Goal: Task Accomplishment & Management: Use online tool/utility

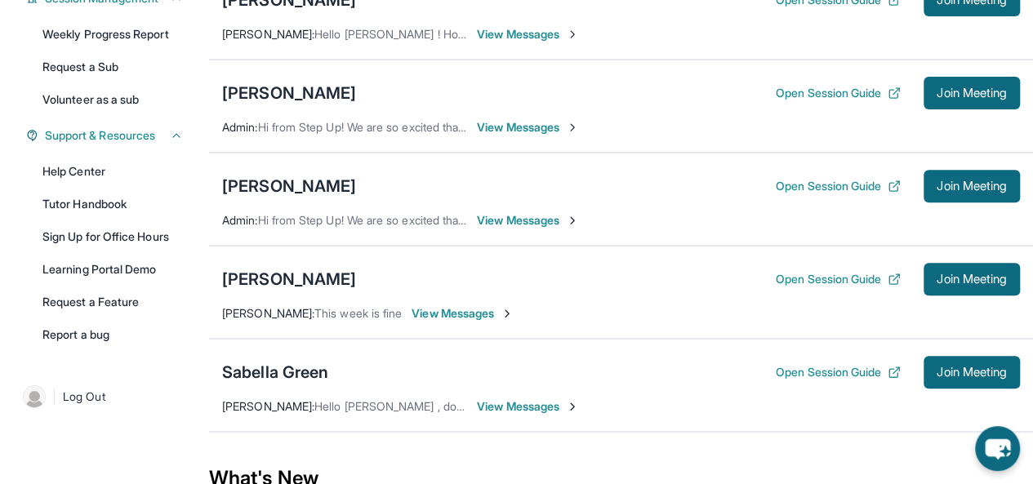
scroll to position [283, 0]
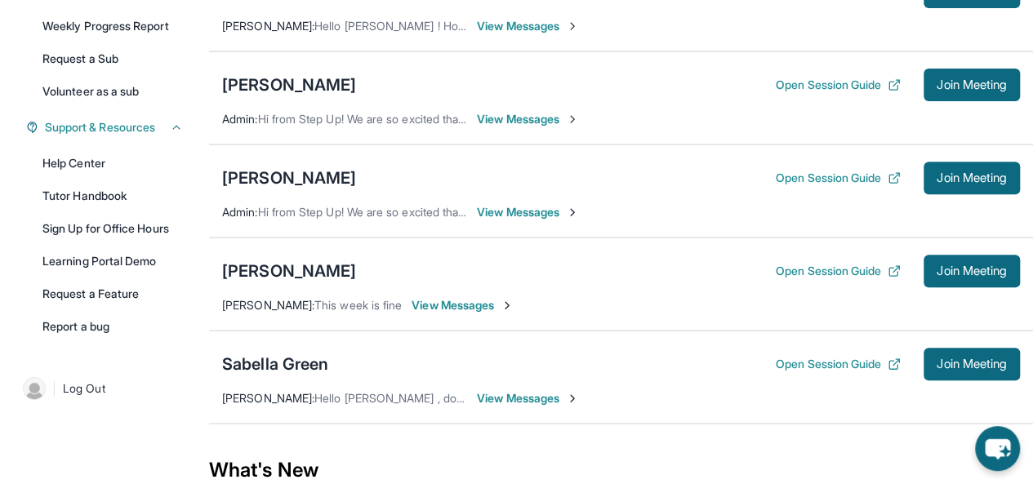
click at [262, 244] on div "Noah Ledezma Open Session Guide Join Meeting Jessica Ledezma : This week is fin…" at bounding box center [621, 284] width 824 height 93
click at [273, 265] on div "[PERSON_NAME]" at bounding box center [289, 271] width 134 height 23
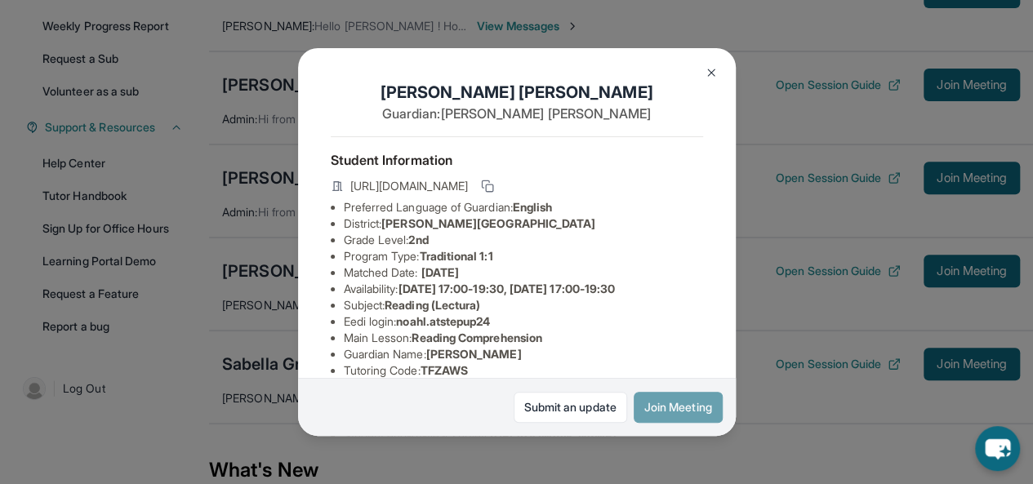
click at [686, 409] on button "Join Meeting" at bounding box center [678, 407] width 89 height 31
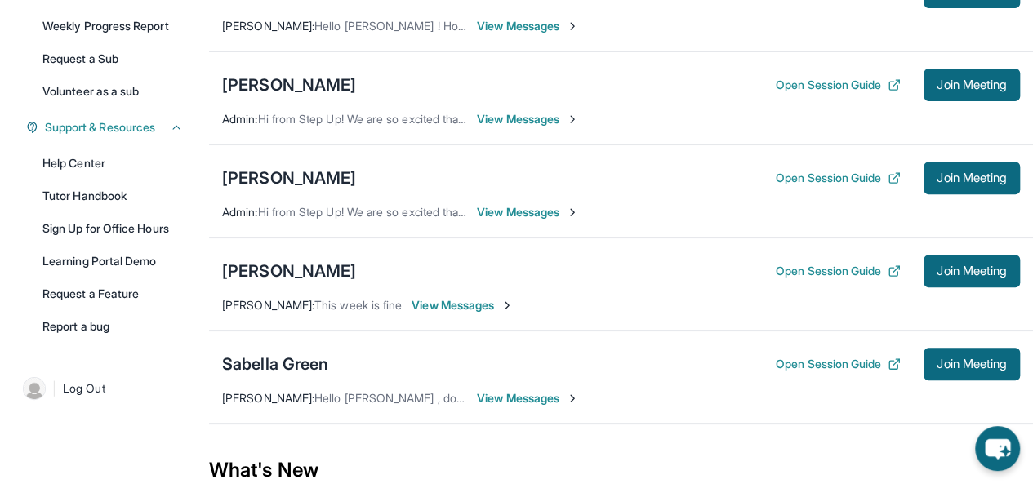
click at [942, 251] on div "Noah Ledezma Open Session Guide Join Meeting Jessica Ledezma : This week is fin…" at bounding box center [621, 284] width 824 height 93
click at [946, 274] on span "Join Meeting" at bounding box center [972, 271] width 70 height 10
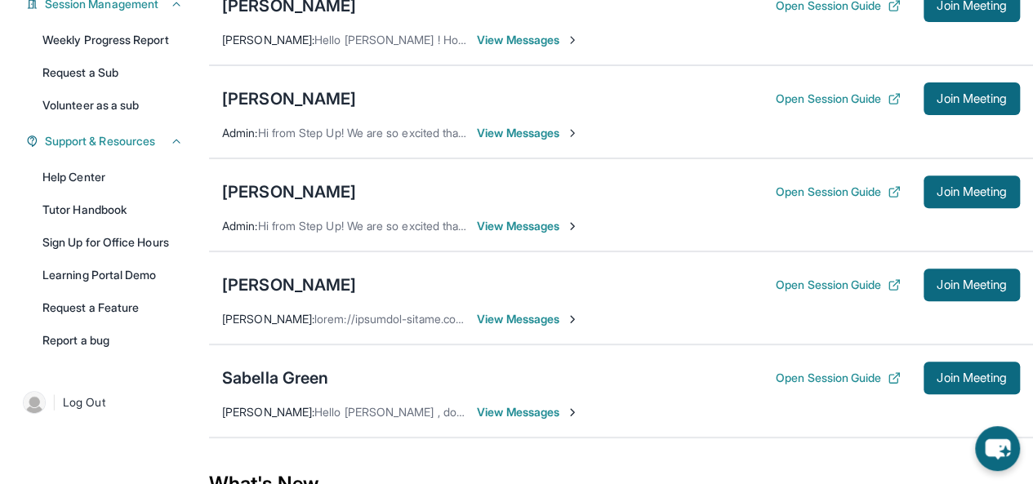
scroll to position [286, 0]
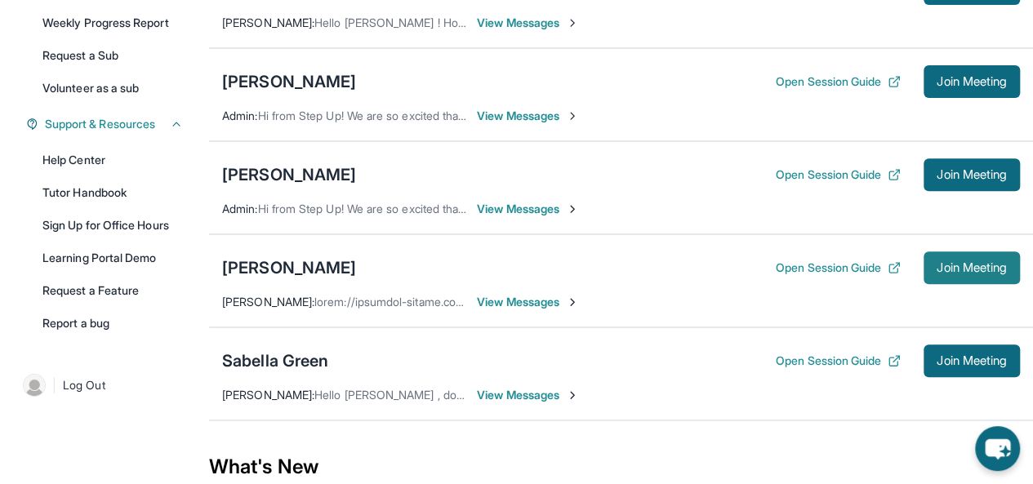
click at [945, 267] on span "Join Meeting" at bounding box center [972, 268] width 70 height 10
click at [253, 257] on div "[PERSON_NAME]" at bounding box center [289, 267] width 134 height 23
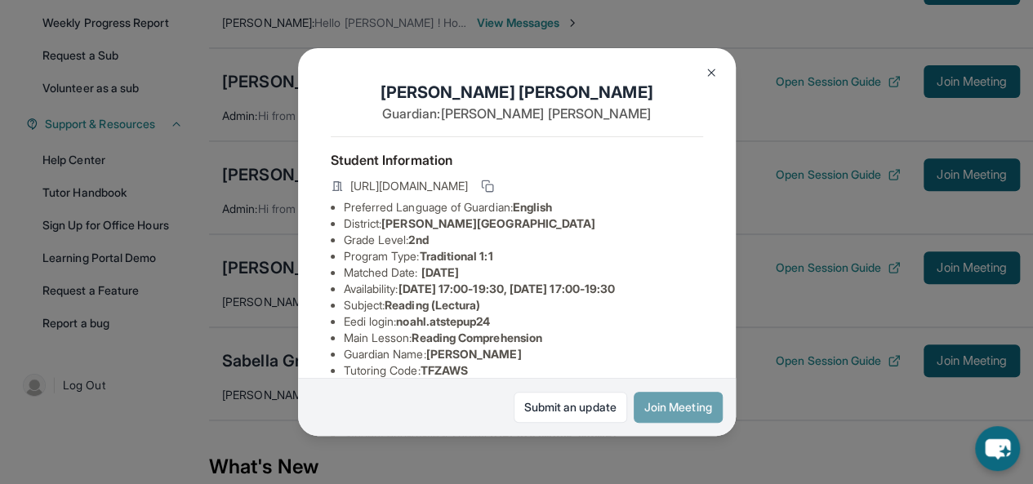
click at [687, 413] on button "Join Meeting" at bounding box center [678, 407] width 89 height 31
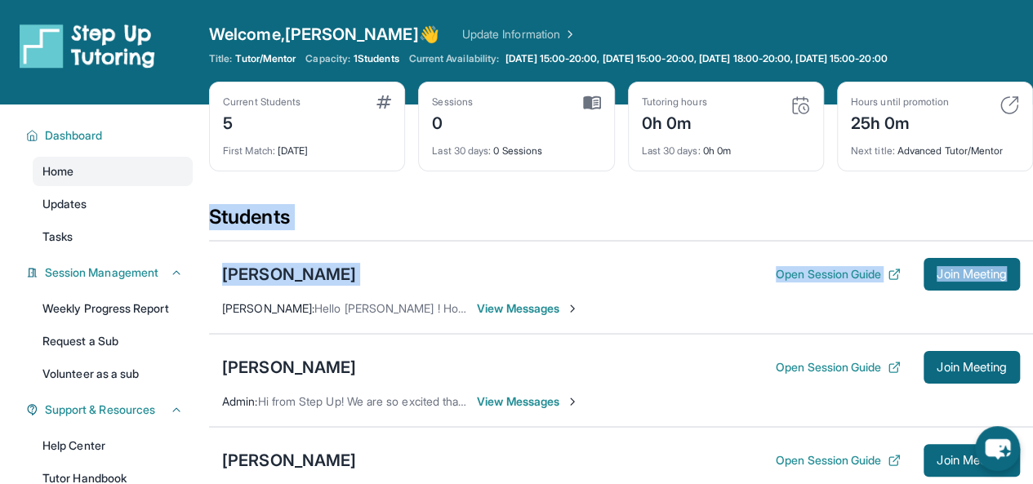
drag, startPoint x: 1032, startPoint y: 163, endPoint x: 1045, endPoint y: 251, distance: 89.2
click at [1033, 251] on html "Open sidebar Welcome, Hannah 👋 Update Information Title: Tutor/Mentor Capacity:…" at bounding box center [516, 465] width 1033 height 930
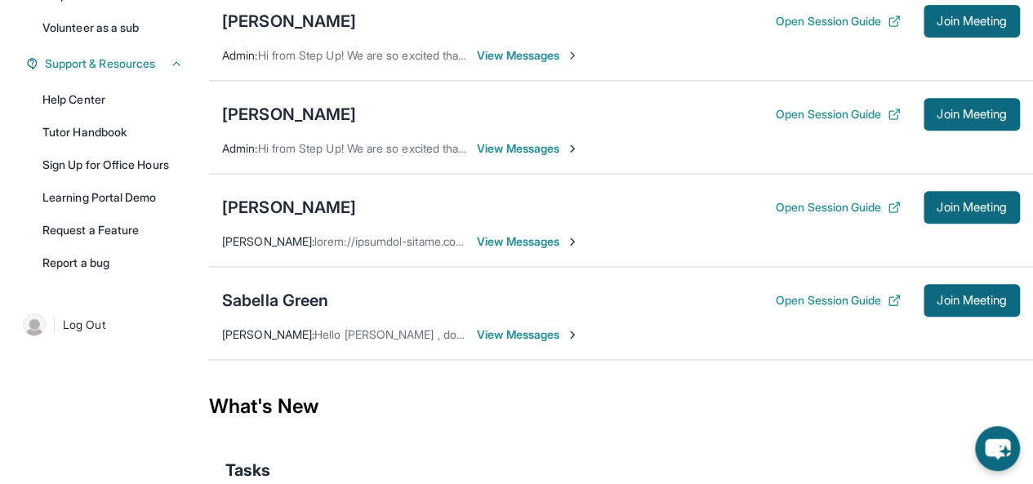
scroll to position [341, 0]
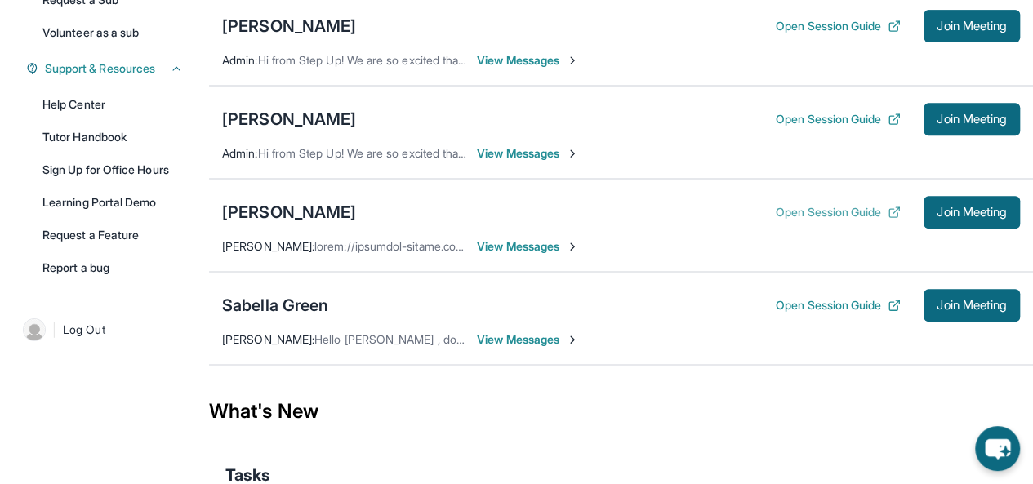
click at [817, 215] on button "Open Session Guide" at bounding box center [838, 212] width 125 height 16
